Goal: Task Accomplishment & Management: Use online tool/utility

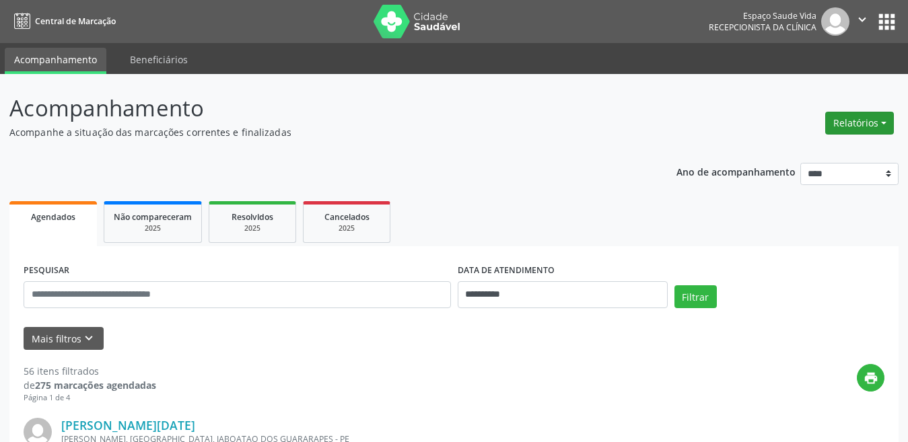
click at [869, 116] on button "Relatórios" at bounding box center [859, 123] width 69 height 23
click at [852, 153] on link "Agendamentos" at bounding box center [821, 152] width 145 height 19
select select "*"
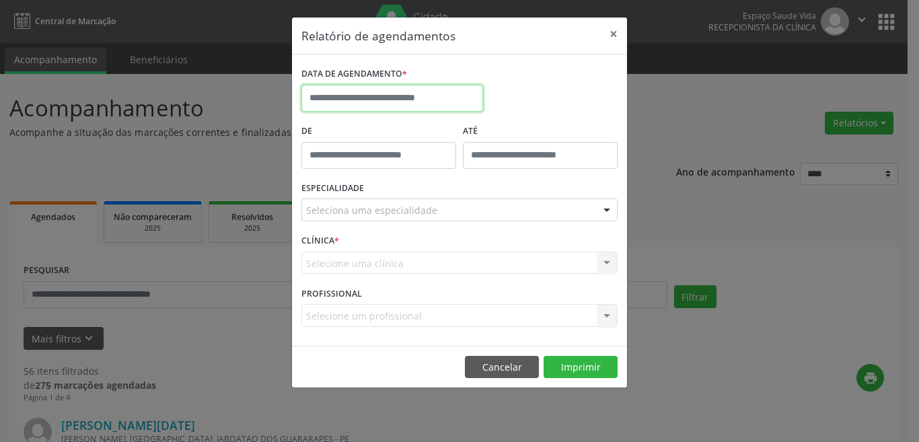
click at [439, 92] on input "text" at bounding box center [392, 98] width 182 height 27
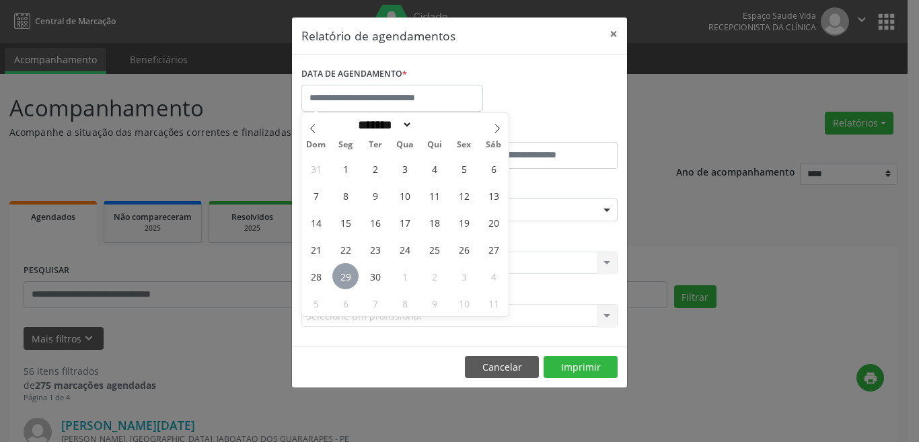
click at [346, 284] on span "29" at bounding box center [345, 276] width 26 height 26
type input "**********"
click at [348, 268] on span "29" at bounding box center [345, 276] width 26 height 26
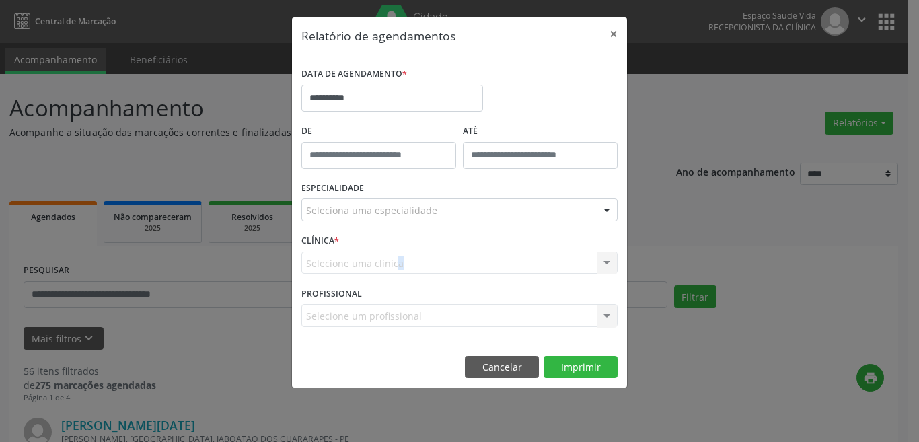
click at [348, 268] on div "Selecione uma clínica Nenhum resultado encontrado para: " " Não há nenhuma opçã…" at bounding box center [459, 263] width 316 height 23
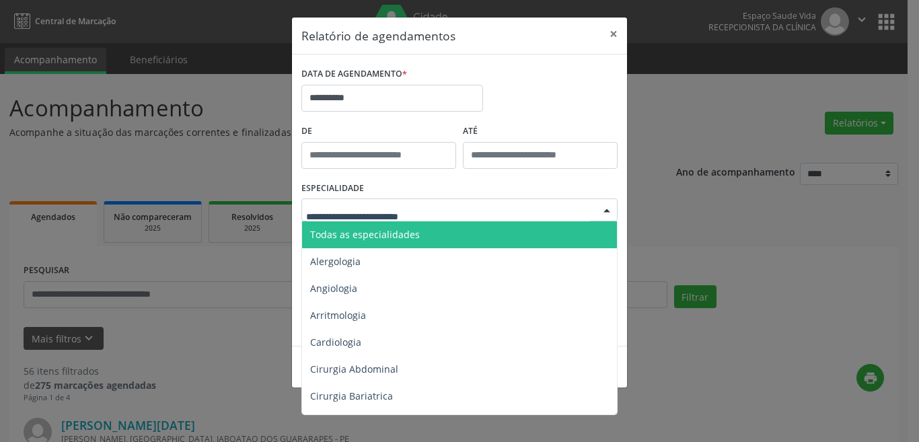
click at [570, 206] on div at bounding box center [459, 209] width 316 height 23
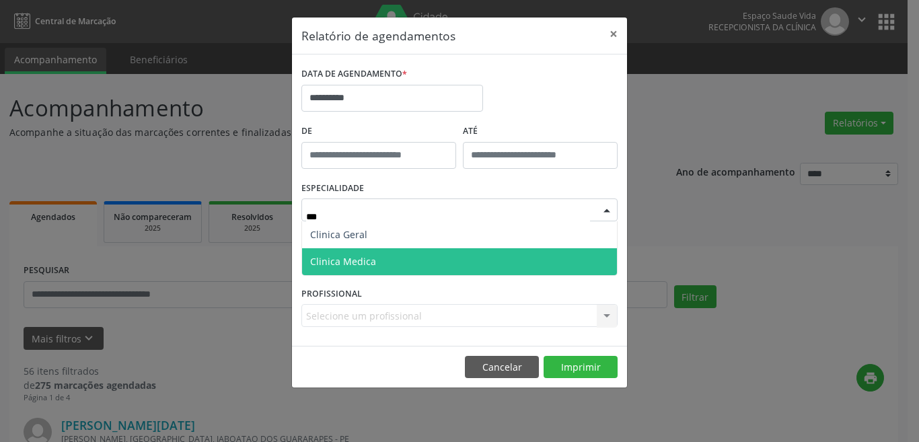
click at [414, 264] on span "Clinica Medica" at bounding box center [459, 261] width 315 height 27
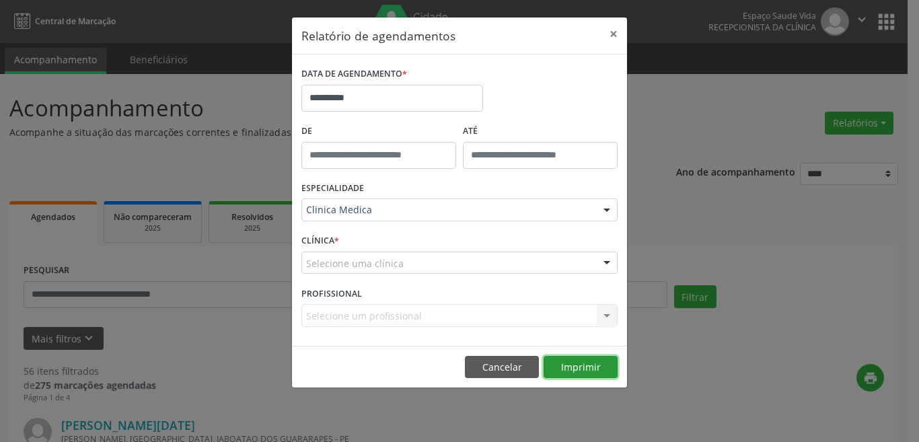
click at [575, 369] on button "Imprimir" at bounding box center [581, 367] width 74 height 23
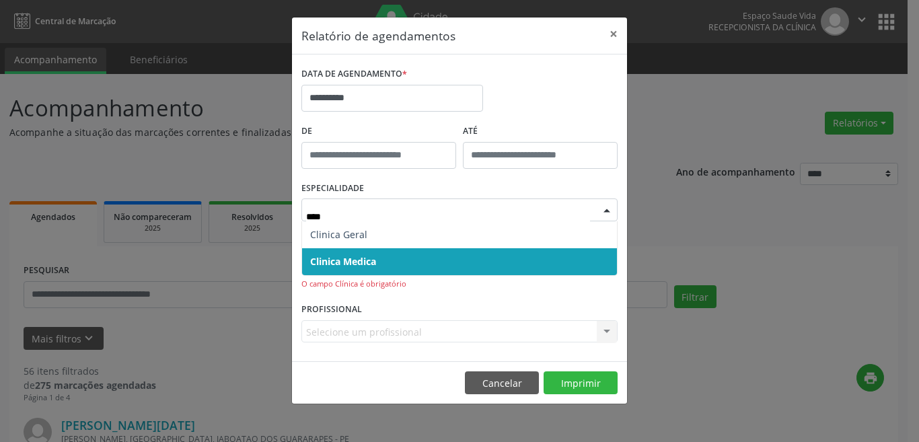
type input "*****"
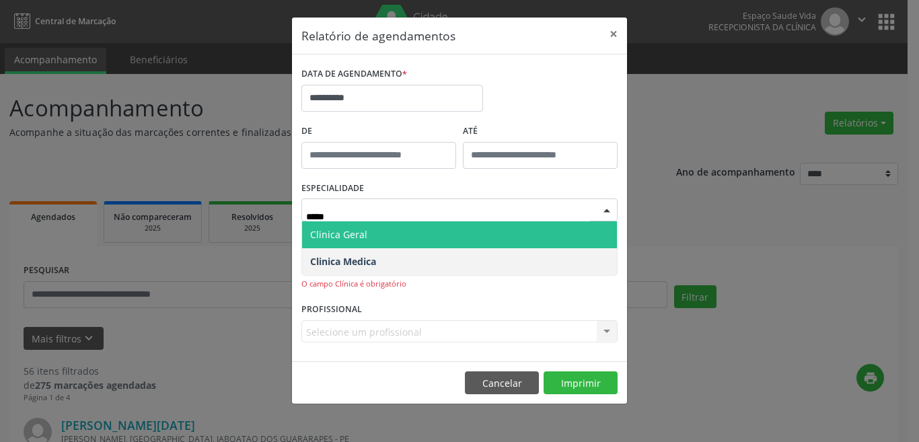
click at [394, 233] on span "Clinica Geral" at bounding box center [459, 234] width 315 height 27
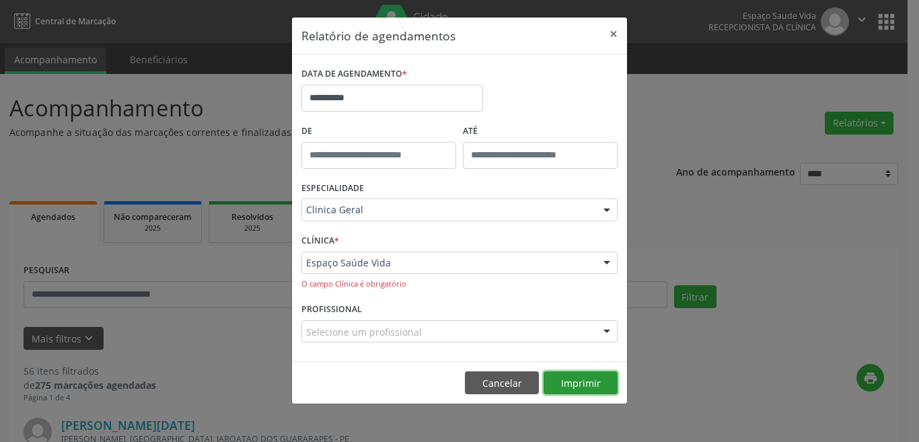
click at [605, 392] on button "Imprimir" at bounding box center [581, 382] width 74 height 23
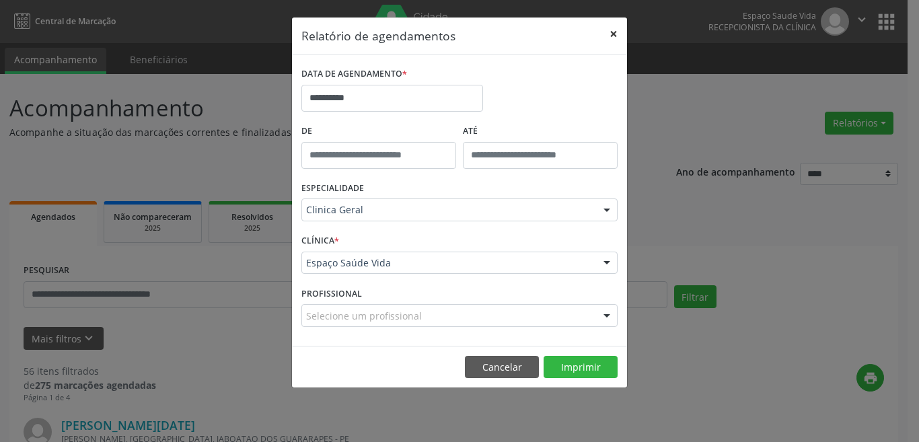
click at [610, 32] on button "×" at bounding box center [613, 33] width 27 height 33
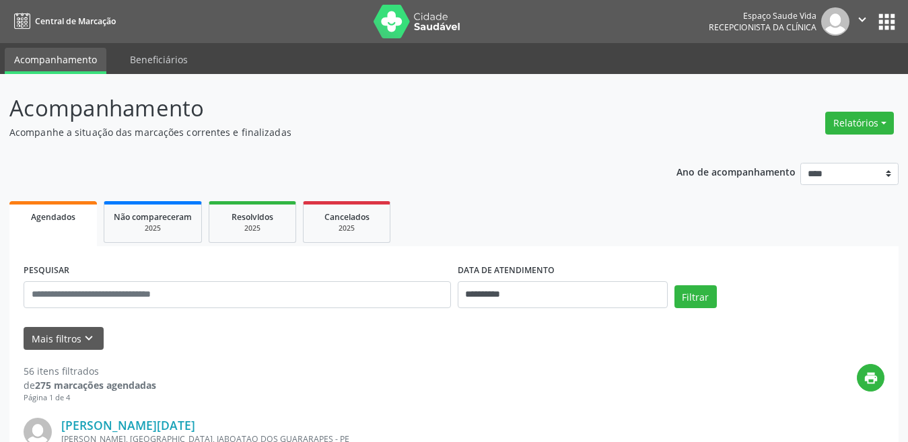
click at [488, 112] on p "Acompanhamento" at bounding box center [320, 108] width 622 height 34
